Goal: Information Seeking & Learning: Learn about a topic

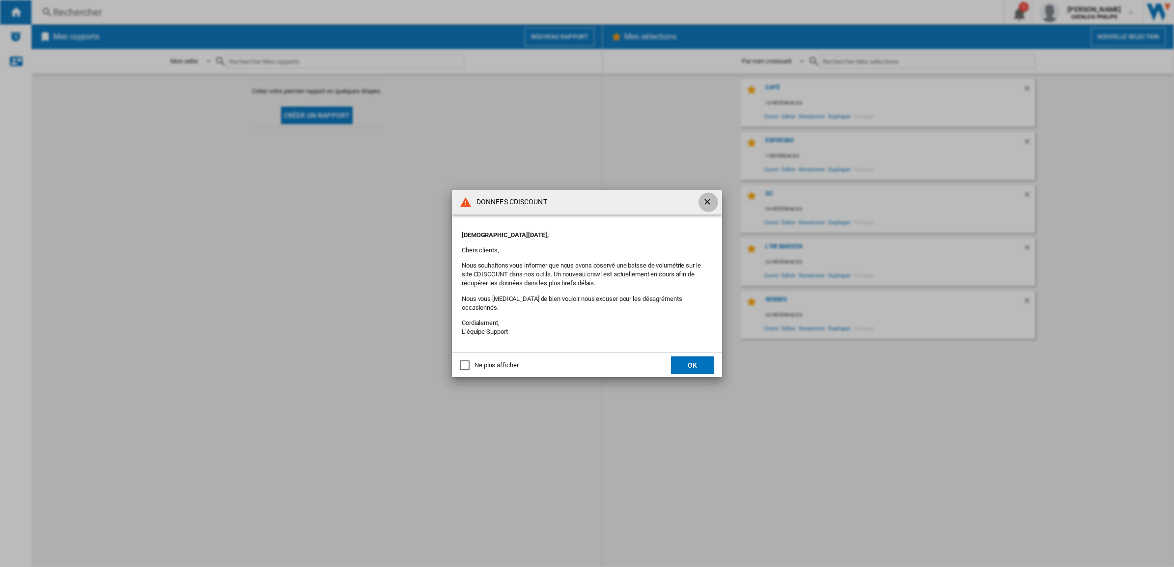
click at [707, 209] on ng-md-icon "getI18NText('BUTTONS.CLOSE_DIALOG')" at bounding box center [708, 203] width 12 height 12
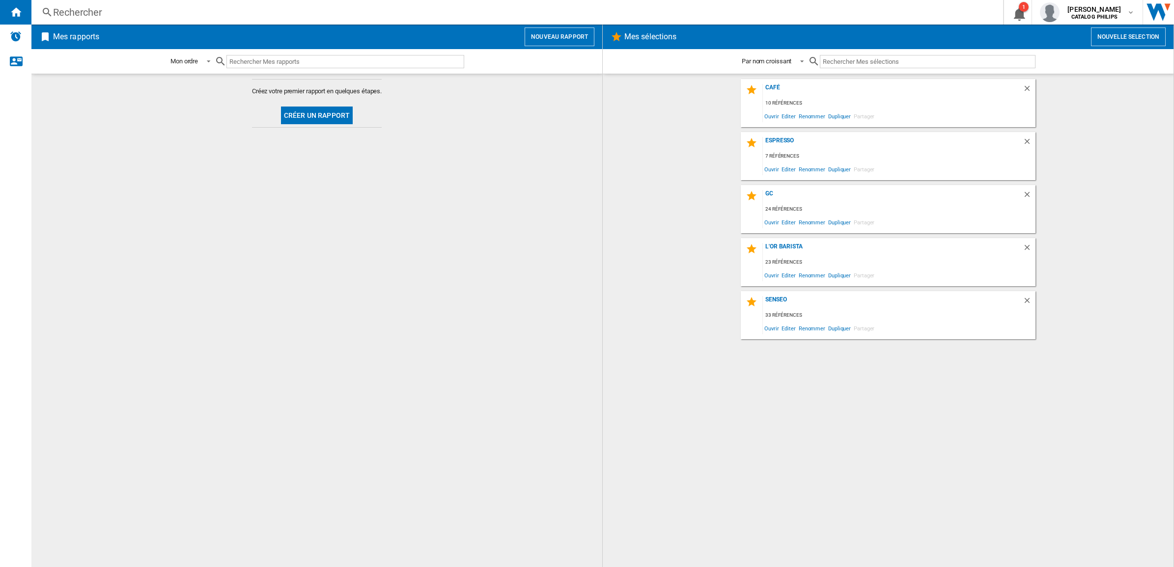
click at [280, 10] on div "Rechercher" at bounding box center [515, 12] width 924 height 14
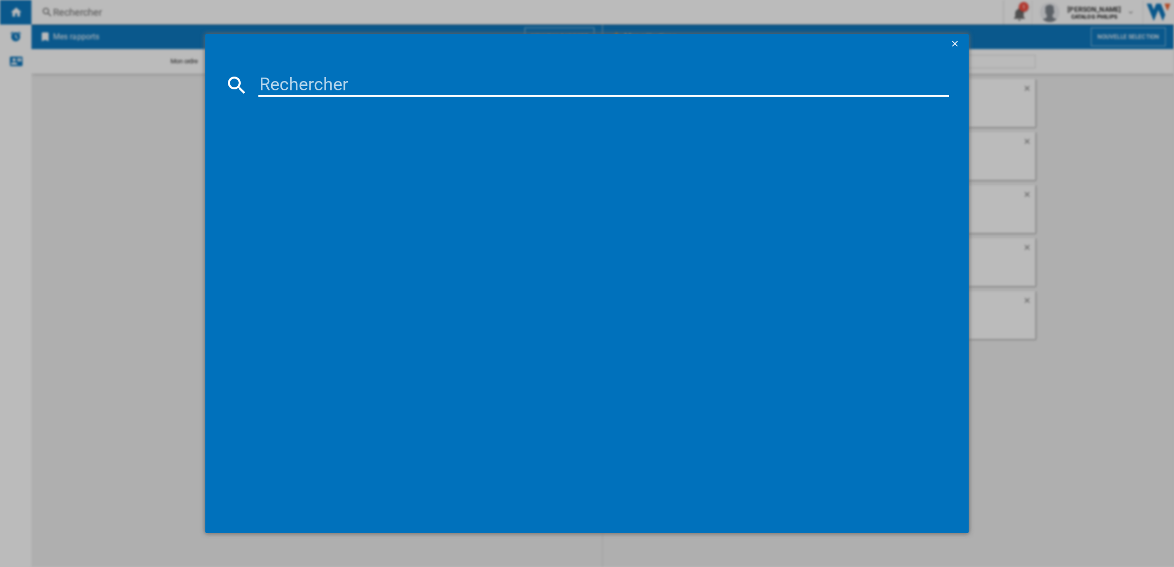
click at [332, 86] on input at bounding box center [603, 85] width 691 height 24
type input "EP233410"
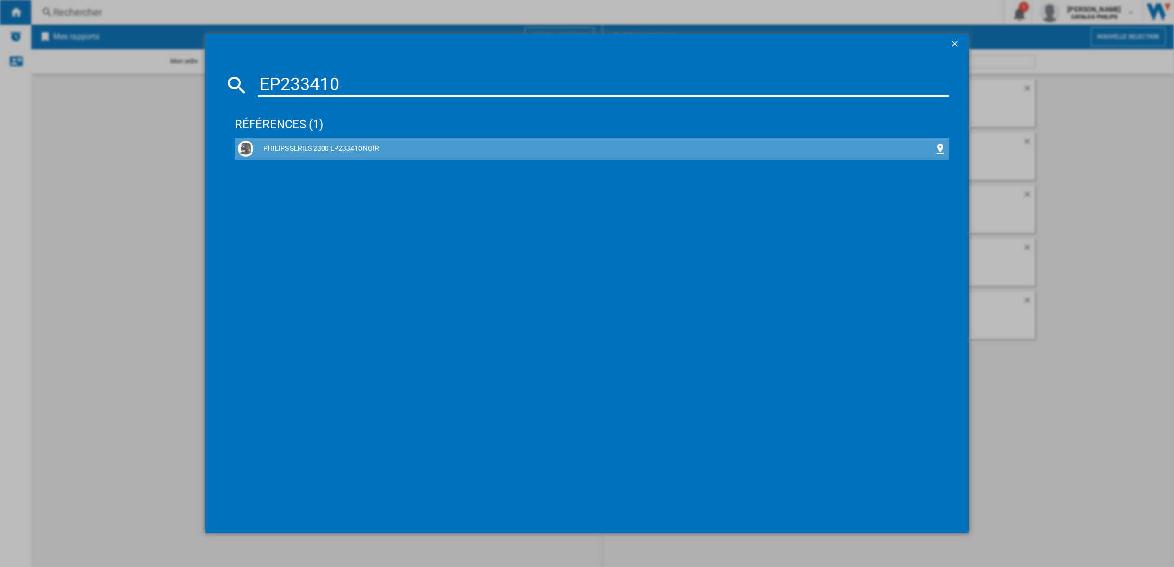
click at [324, 144] on div "PHILIPS SERIES 2300 EP233410 NOIR" at bounding box center [593, 149] width 681 height 10
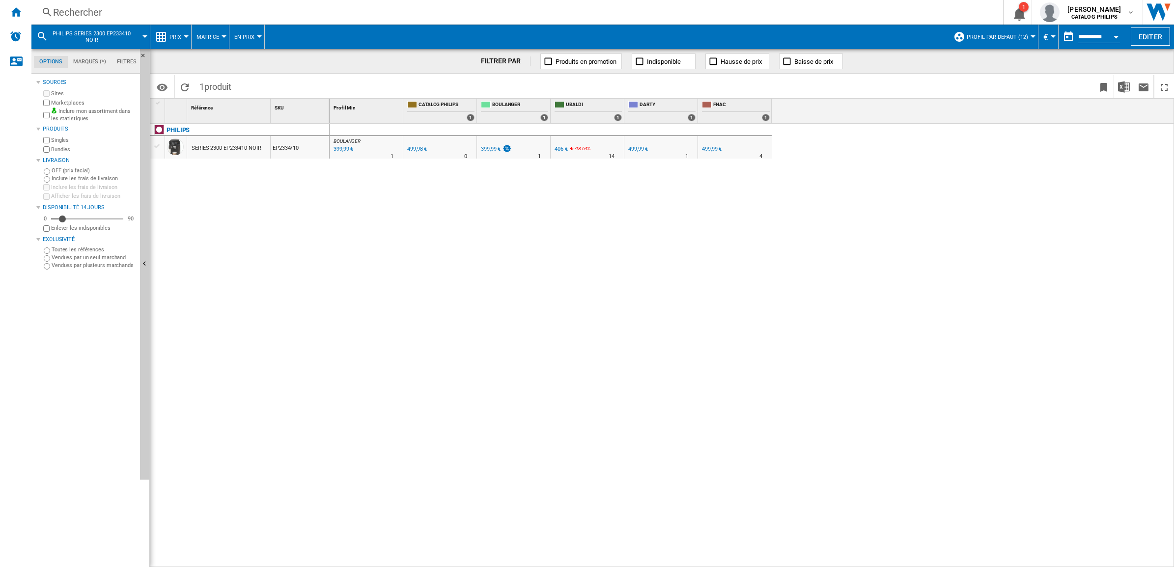
click at [181, 35] on button "Prix" at bounding box center [177, 37] width 17 height 25
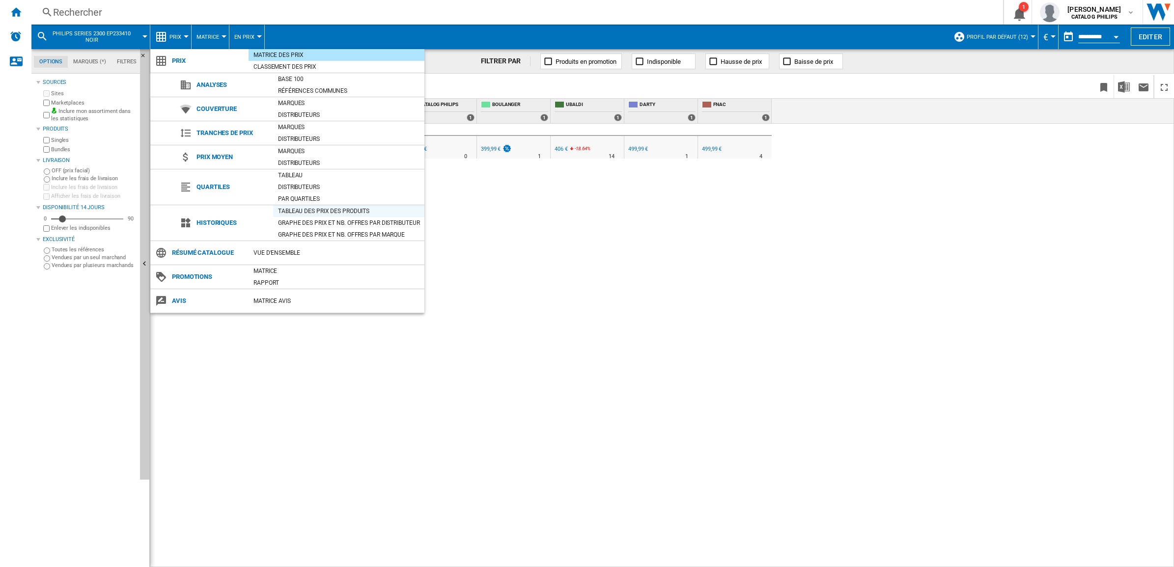
click at [293, 210] on div "Tableau des prix des produits" at bounding box center [348, 211] width 151 height 10
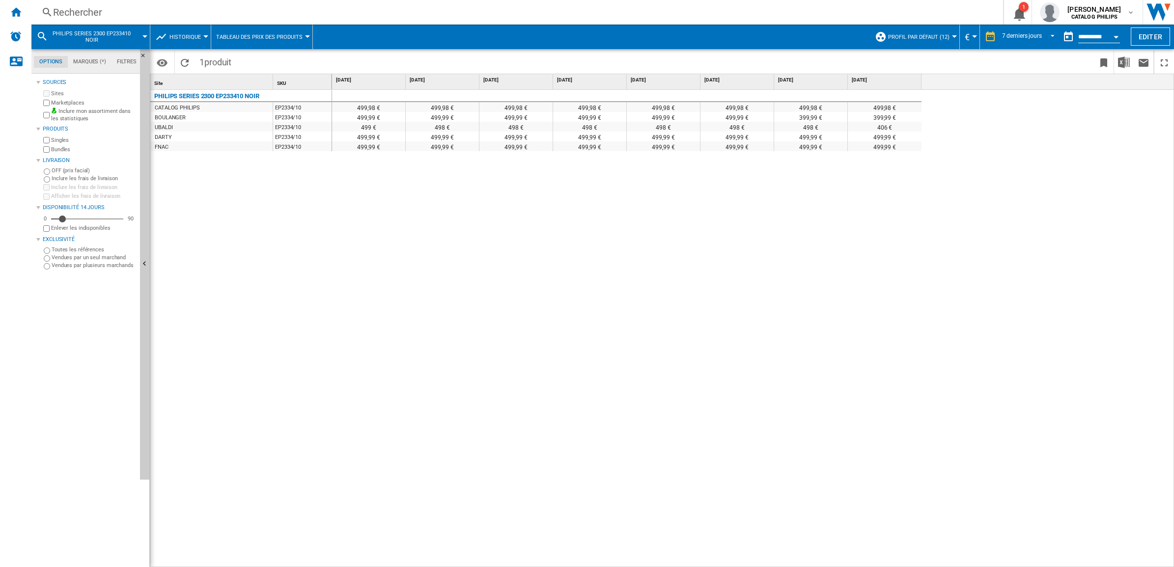
click at [202, 32] on button "Historique" at bounding box center [187, 37] width 36 height 25
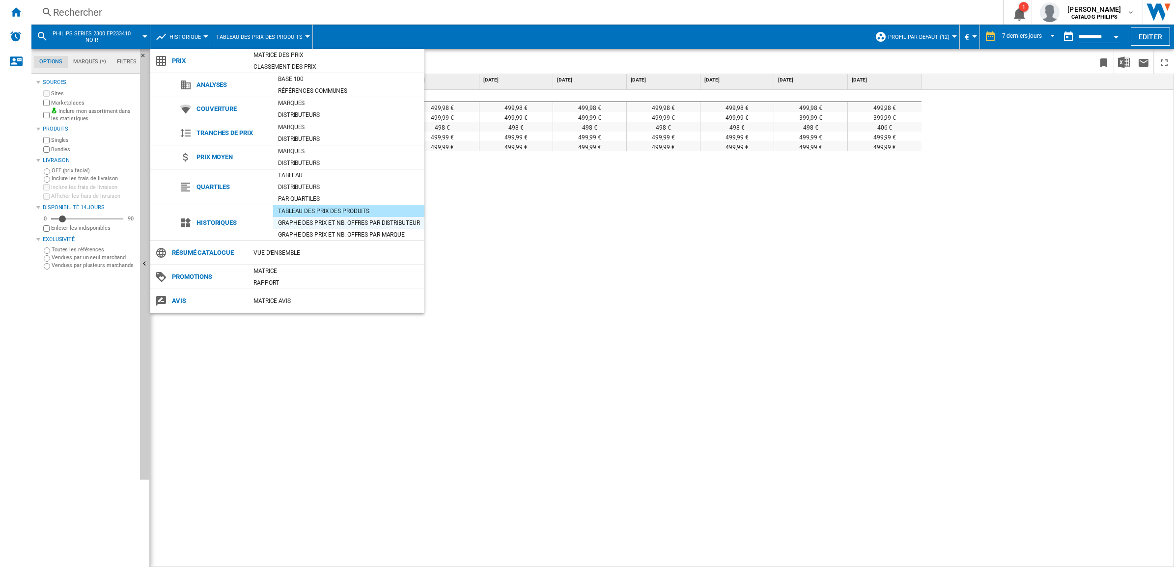
click at [285, 220] on div "Graphe des prix et nb. offres par distributeur" at bounding box center [348, 223] width 151 height 10
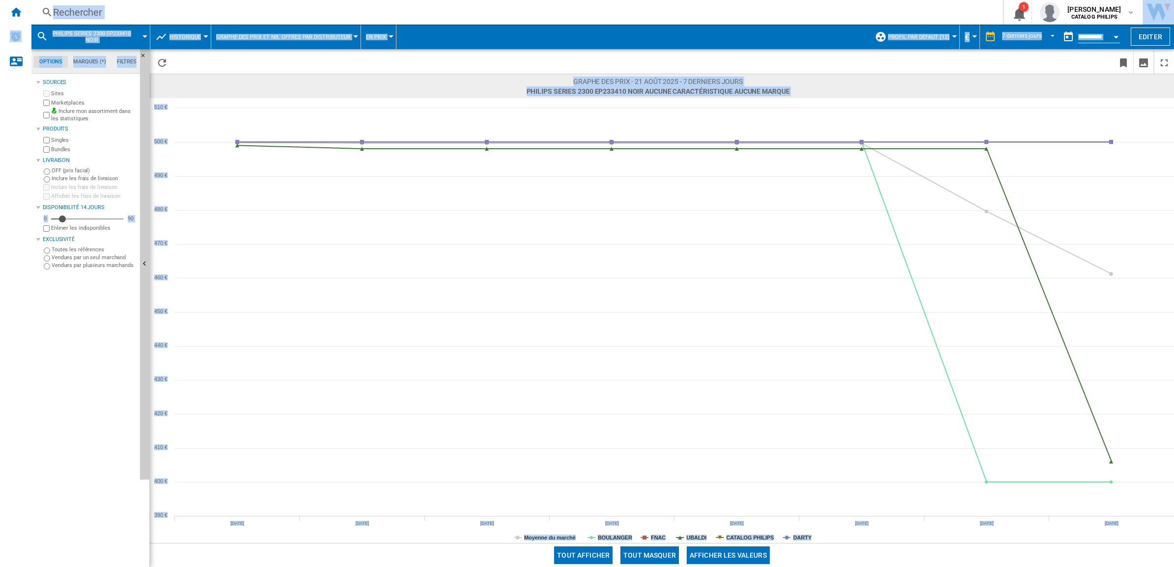
click at [802, 567] on html "In order to access Insight, please log out and log in again OK NEW Rechercher R…" at bounding box center [587, 283] width 1174 height 567
click at [180, 36] on span "Historique" at bounding box center [184, 37] width 31 height 6
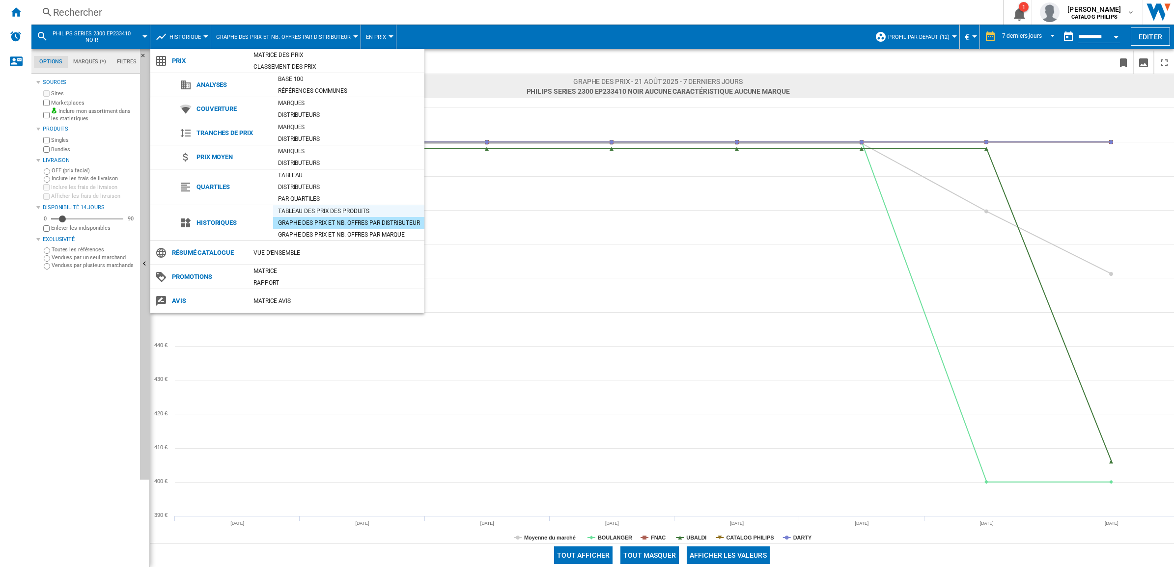
click at [318, 210] on div "Tableau des prix des produits" at bounding box center [348, 211] width 151 height 10
